Goal: Task Accomplishment & Management: Manage account settings

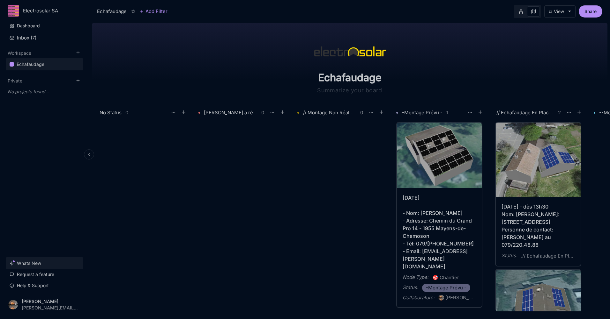
click at [37, 266] on link "Whats New" at bounding box center [44, 264] width 77 height 12
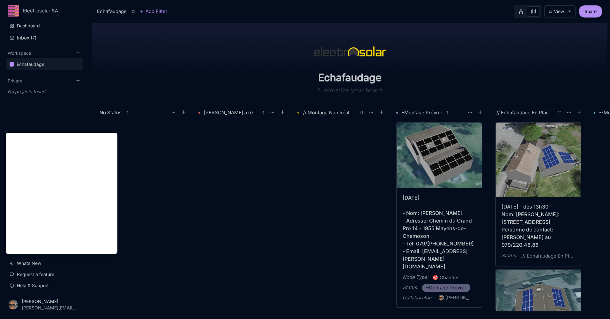
click at [146, 164] on div at bounding box center [143, 217] width 89 height 190
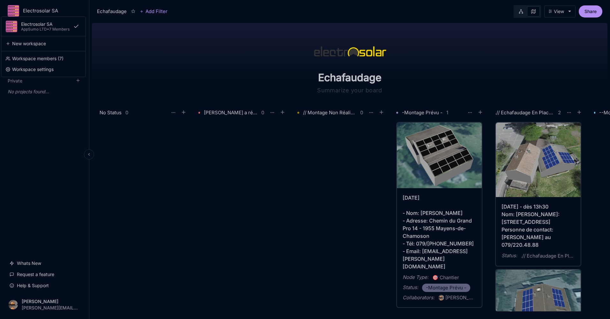
click at [43, 8] on html "Electrosolar SA Electrosolar SA AppSumo LTD • 7 Members New workspace Workspace…" at bounding box center [305, 159] width 610 height 319
click at [39, 9] on html "Electrosolar SA Dashboard Inbox ( 7 ) Workspace Echafaudage To pick up a dragga…" at bounding box center [305, 159] width 610 height 319
click at [41, 25] on link "Dashboard" at bounding box center [44, 26] width 77 height 12
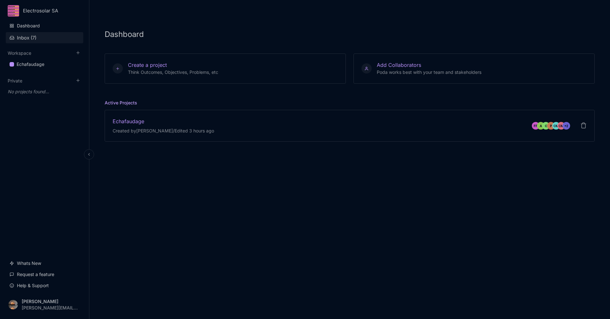
click at [34, 40] on button "Inbox ( 7 )" at bounding box center [44, 37] width 77 height 11
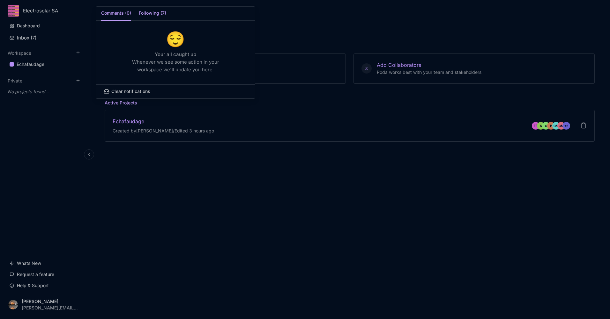
click at [150, 11] on h5 "Following (7)" at bounding box center [152, 15] width 27 height 11
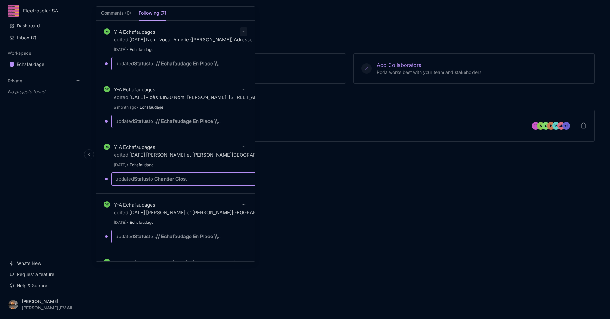
click at [242, 29] on html "Electrosolar SA Dashboard Inbox ( 7 ) Comments (0) Following (7) YE Y-A Echafau…" at bounding box center [305, 159] width 610 height 319
click at [246, 43] on div "Mark as read" at bounding box center [240, 43] width 39 height 10
click at [36, 128] on div at bounding box center [305, 159] width 610 height 319
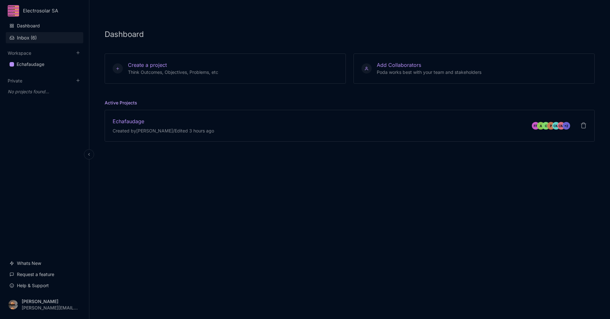
click at [34, 35] on button "Inbox ( 6 )" at bounding box center [44, 37] width 77 height 11
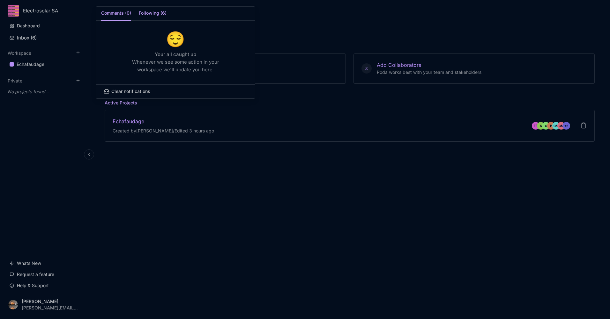
click at [163, 13] on h5 "Following (6)" at bounding box center [153, 15] width 28 height 11
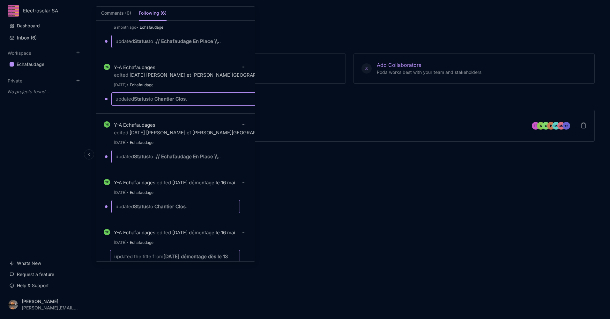
scroll to position [194, 0]
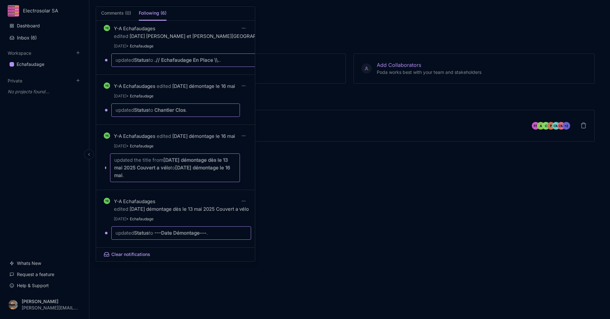
click at [128, 251] on button "Clear notifications" at bounding box center [127, 255] width 54 height 9
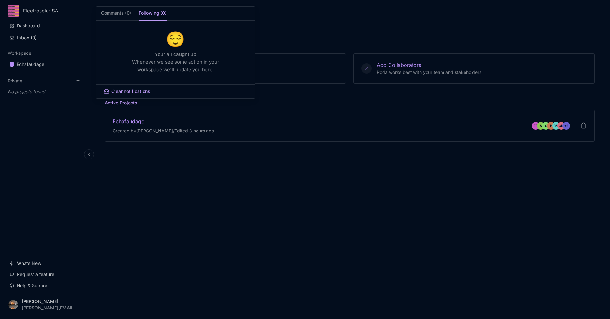
scroll to position [0, 0]
